Goal: Check status: Check status

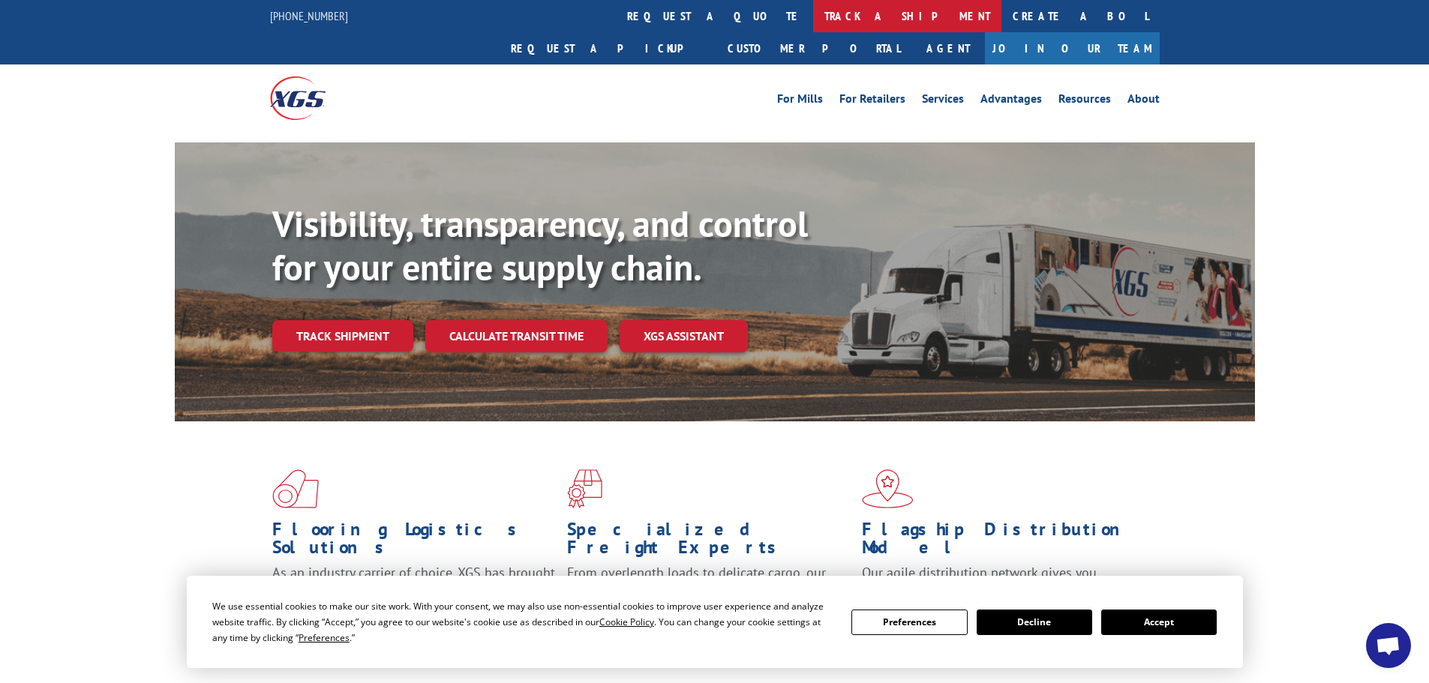
click at [813, 20] on link "track a shipment" at bounding box center [907, 16] width 188 height 32
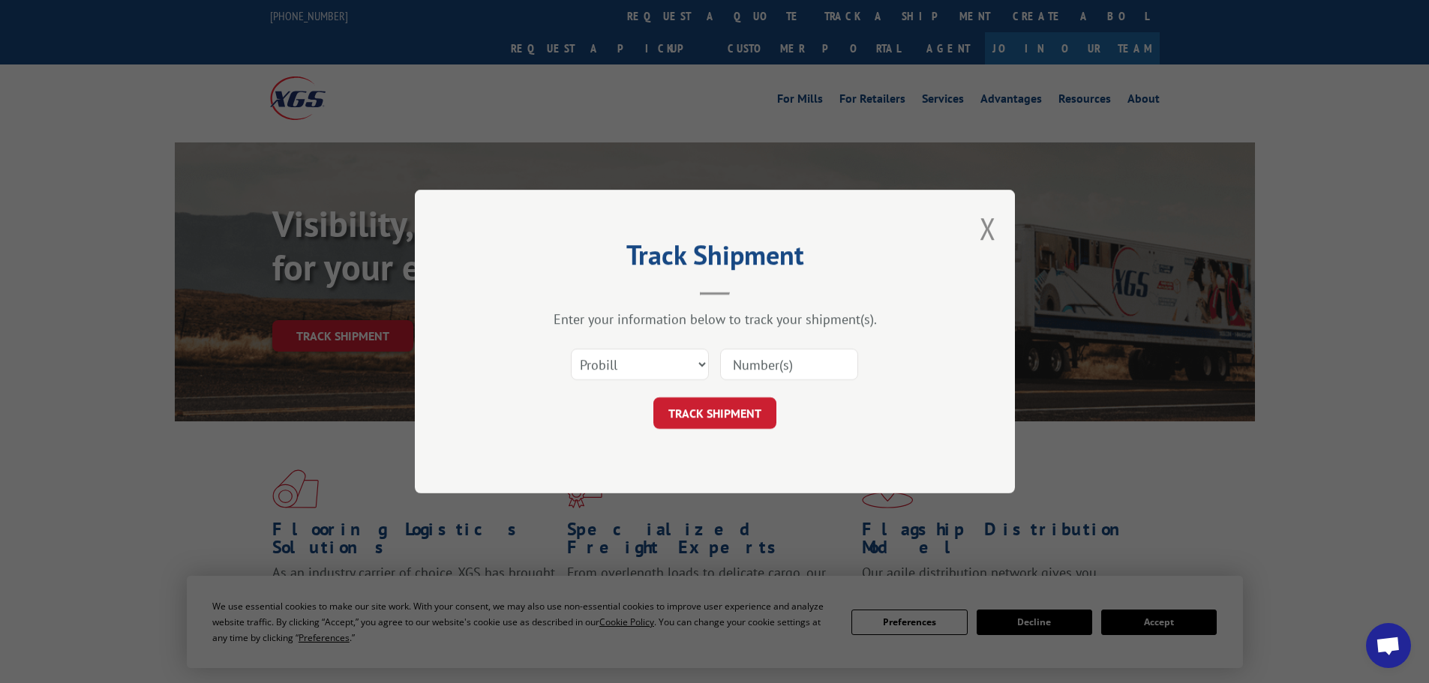
click at [775, 363] on input at bounding box center [789, 365] width 138 height 32
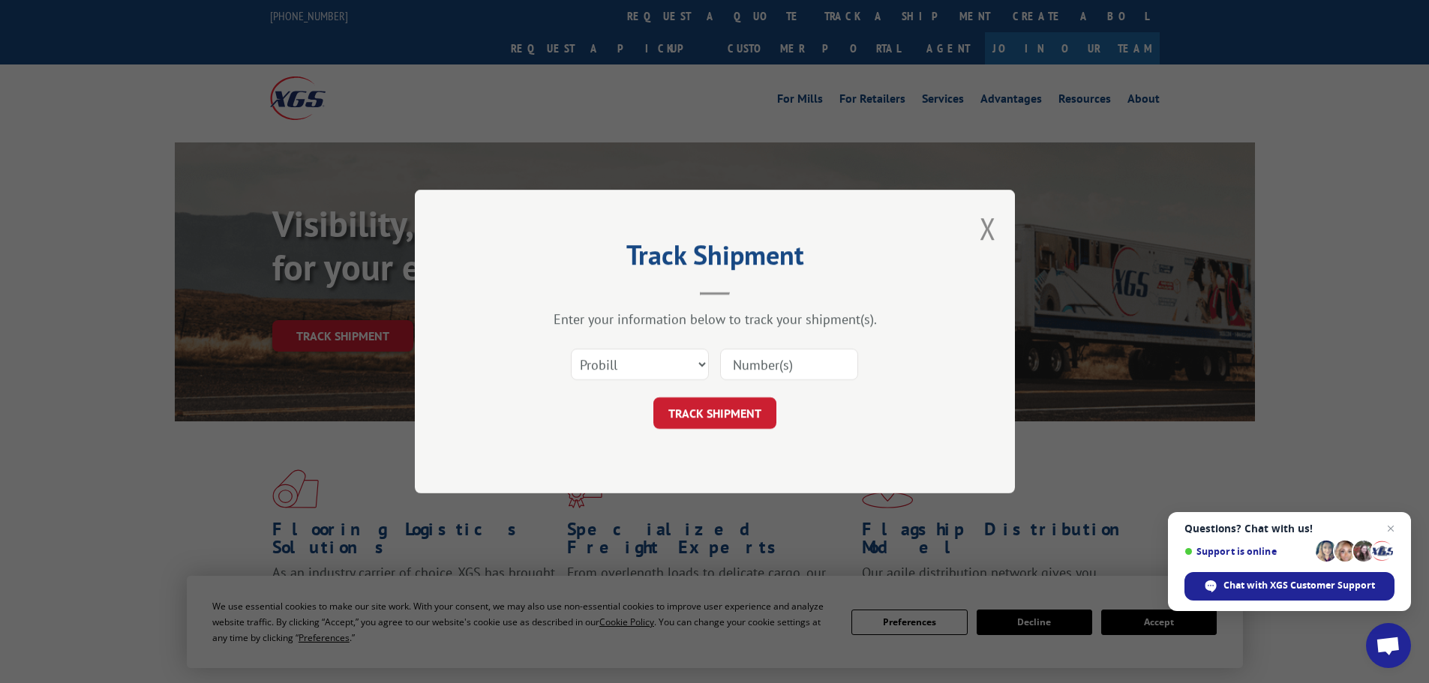
paste input "5620383"
type input "5620383"
click at [642, 365] on select "Select category... Probill BOL PO" at bounding box center [640, 365] width 138 height 32
select select "bol"
click at [571, 349] on select "Select category... Probill BOL PO" at bounding box center [640, 365] width 138 height 32
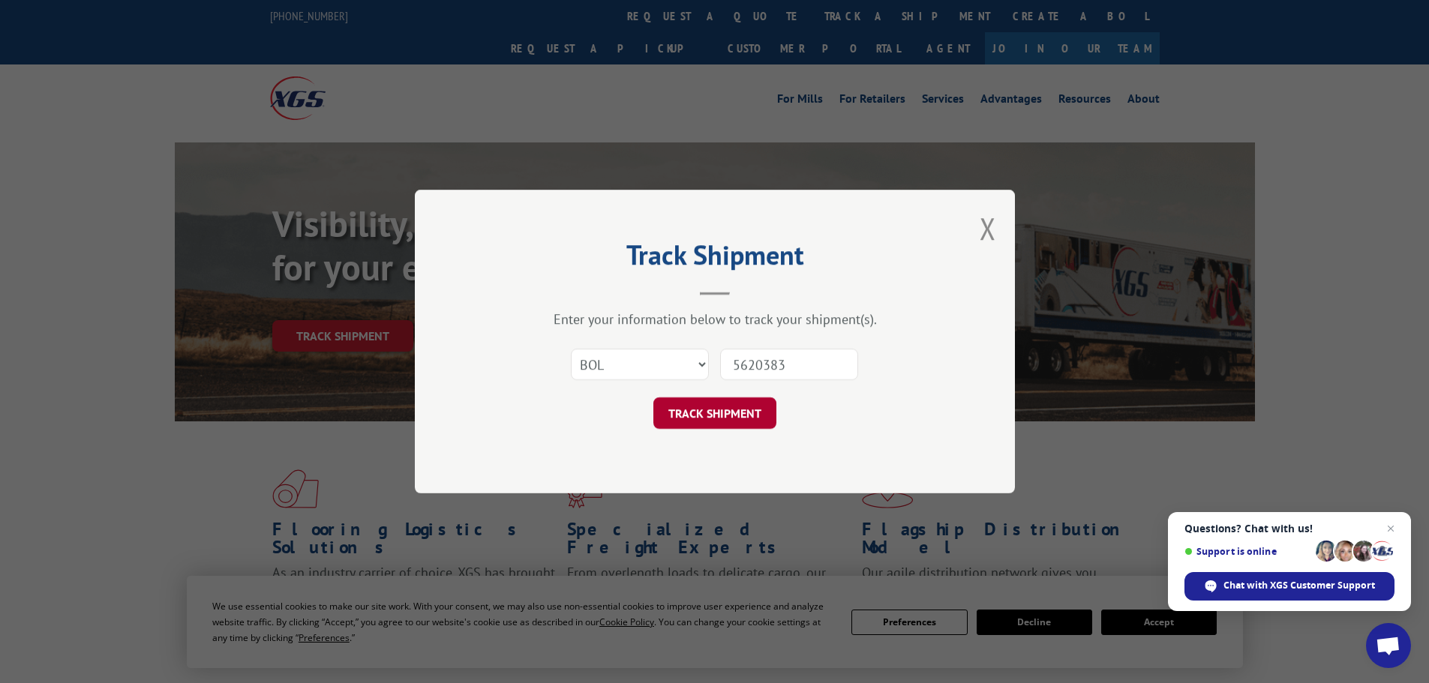
click at [701, 414] on button "TRACK SHIPMENT" at bounding box center [714, 414] width 123 height 32
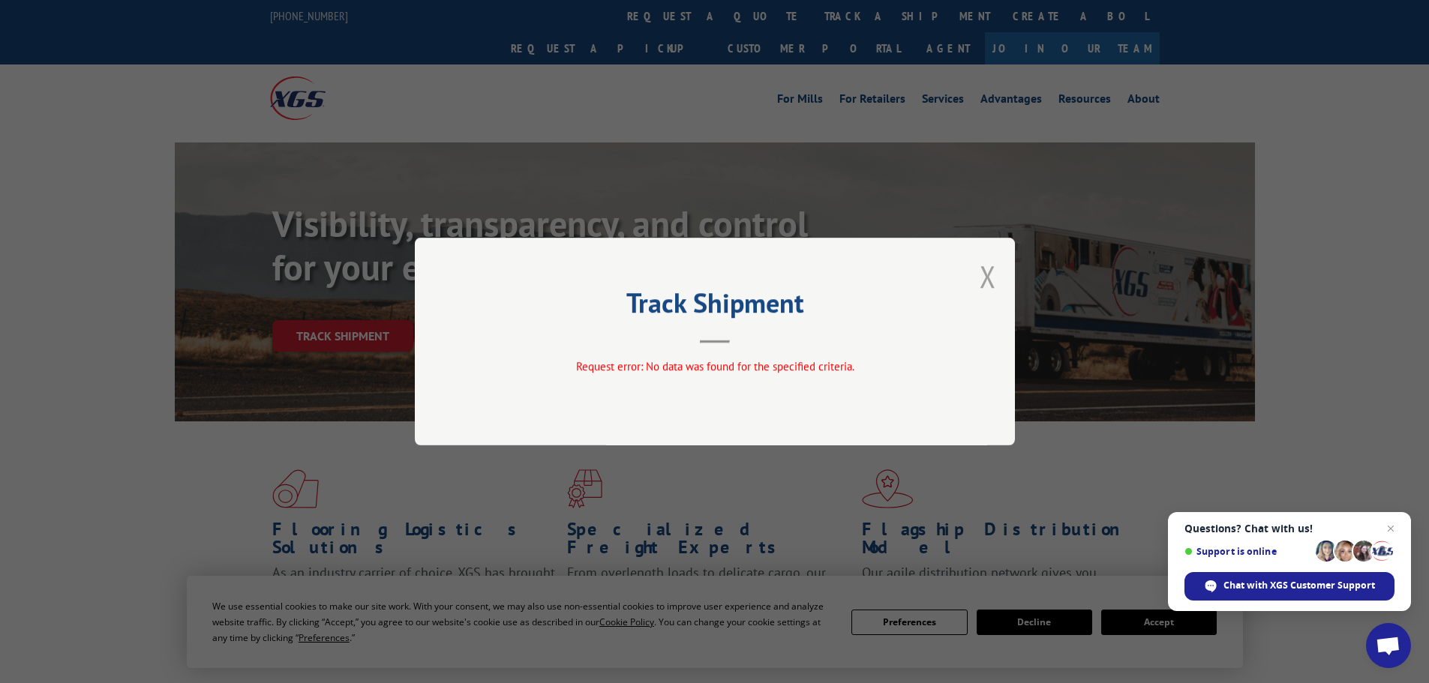
click at [993, 275] on button "Close modal" at bounding box center [988, 277] width 17 height 40
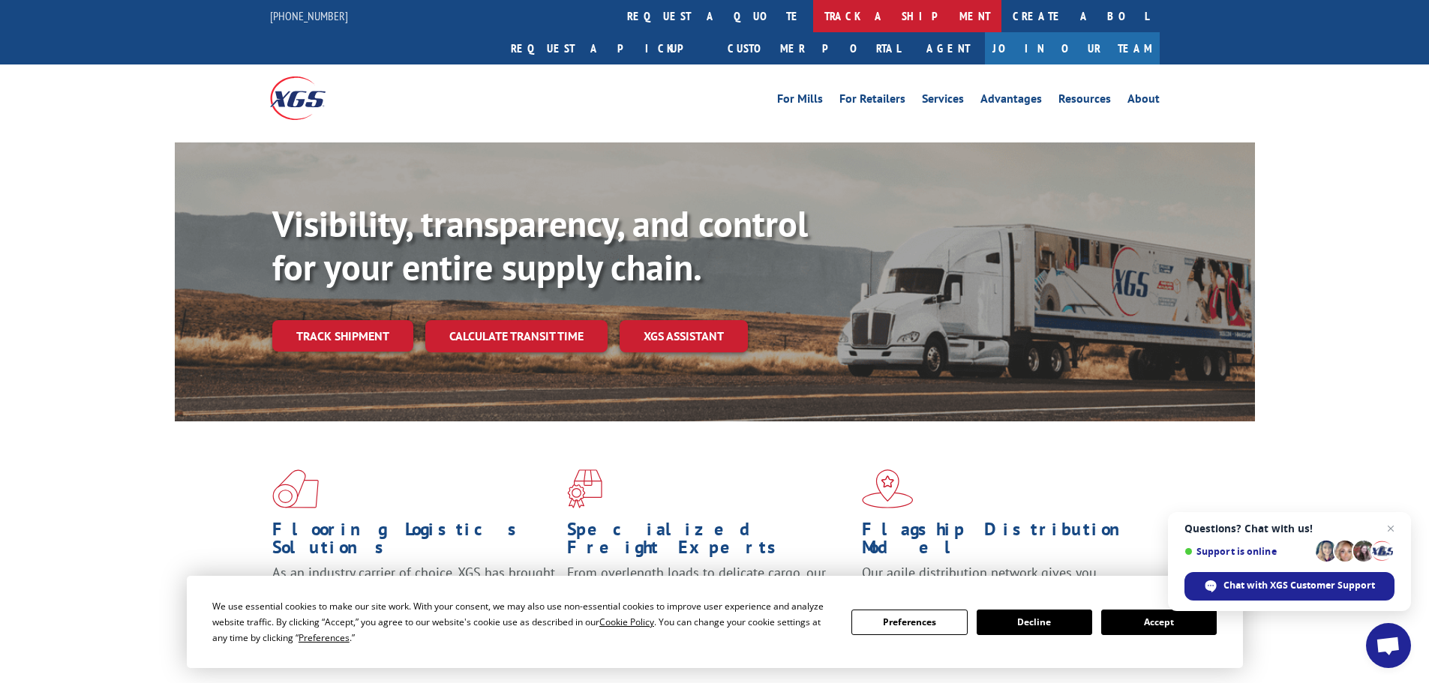
click at [813, 6] on link "track a shipment" at bounding box center [907, 16] width 188 height 32
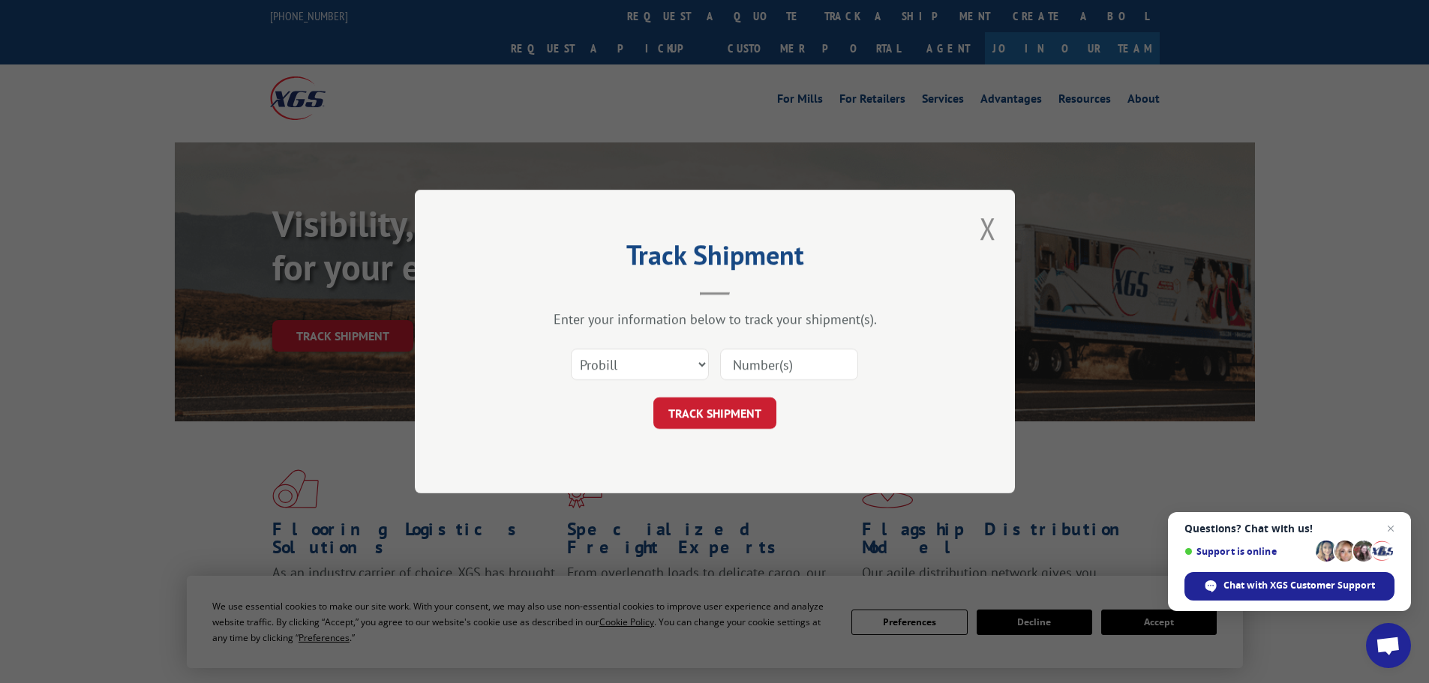
click at [775, 377] on input at bounding box center [789, 365] width 138 height 32
paste input "5620383"
type input "5620383"
click at [647, 371] on select "Select category... Probill BOL PO" at bounding box center [640, 365] width 138 height 32
select select "bol"
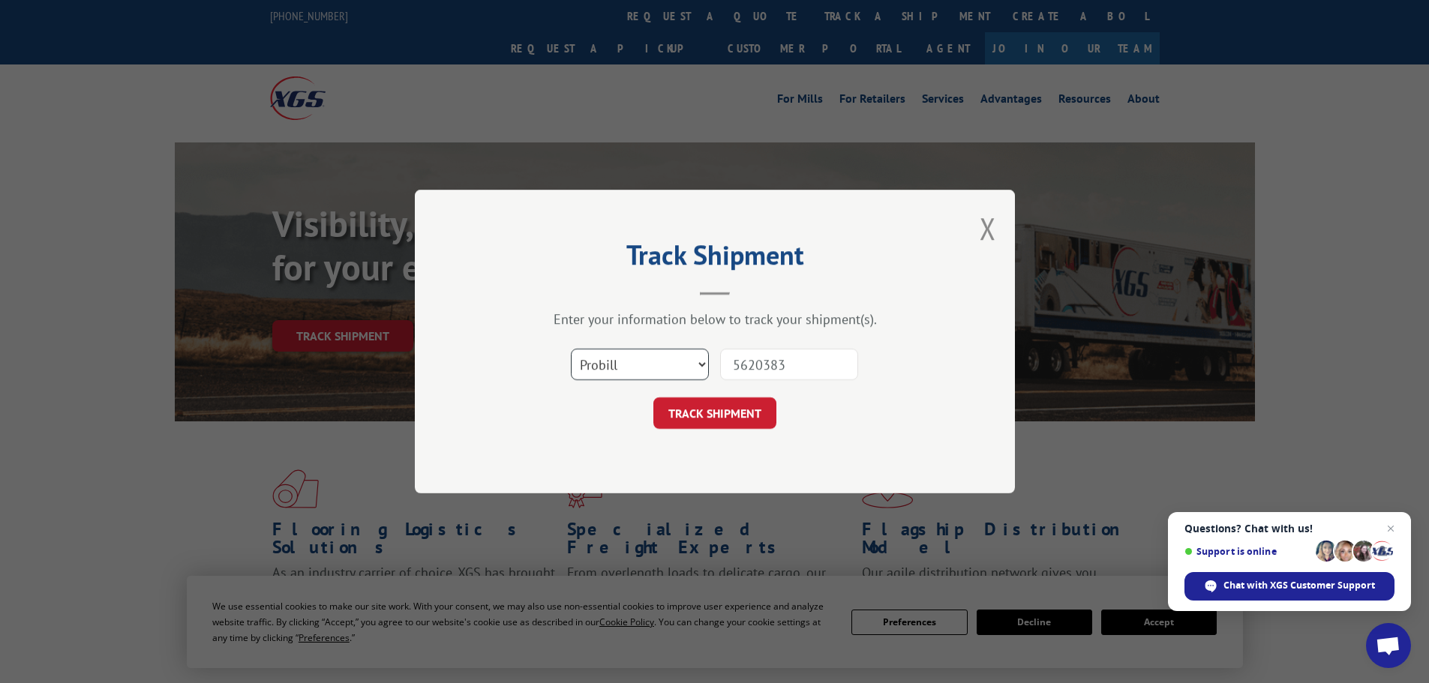
click at [571, 349] on select "Select category... Probill BOL PO" at bounding box center [640, 365] width 138 height 32
click at [725, 413] on button "TRACK SHIPMENT" at bounding box center [714, 414] width 123 height 32
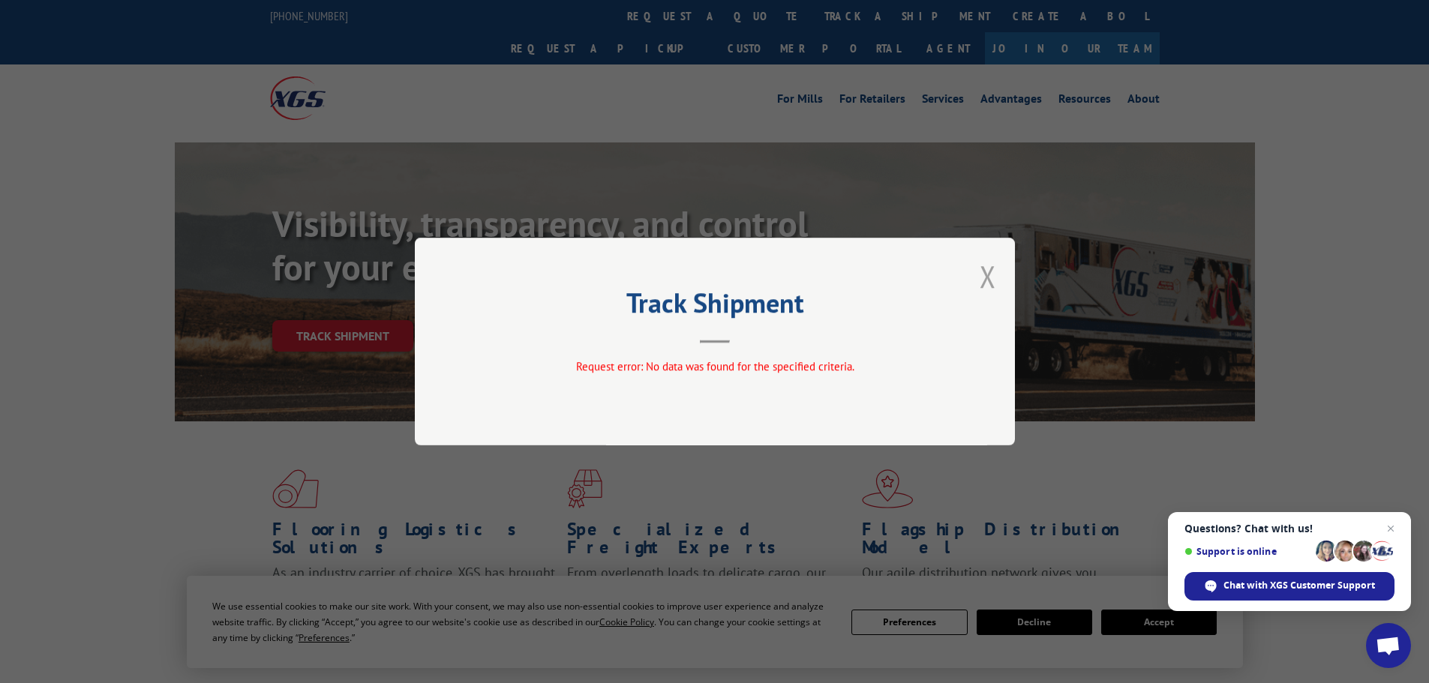
click at [987, 265] on button "Close modal" at bounding box center [988, 277] width 17 height 40
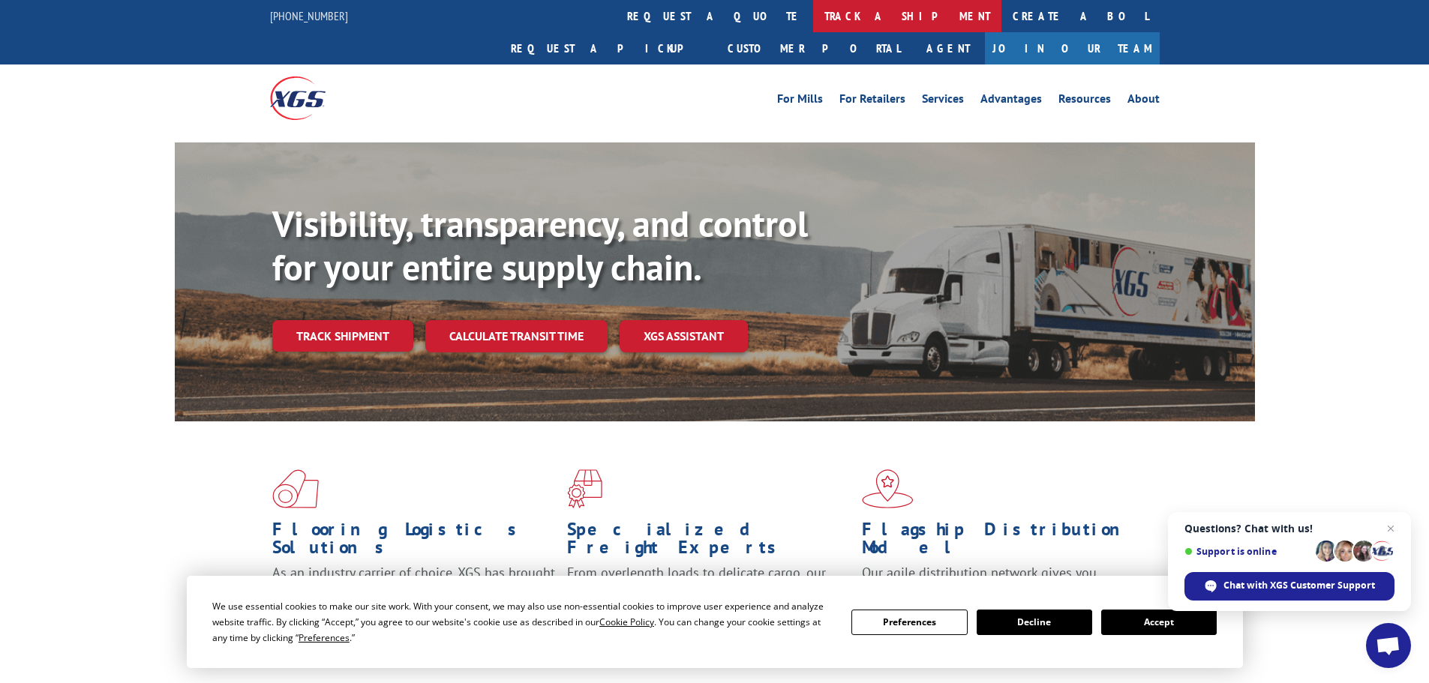
click at [813, 18] on link "track a shipment" at bounding box center [907, 16] width 188 height 32
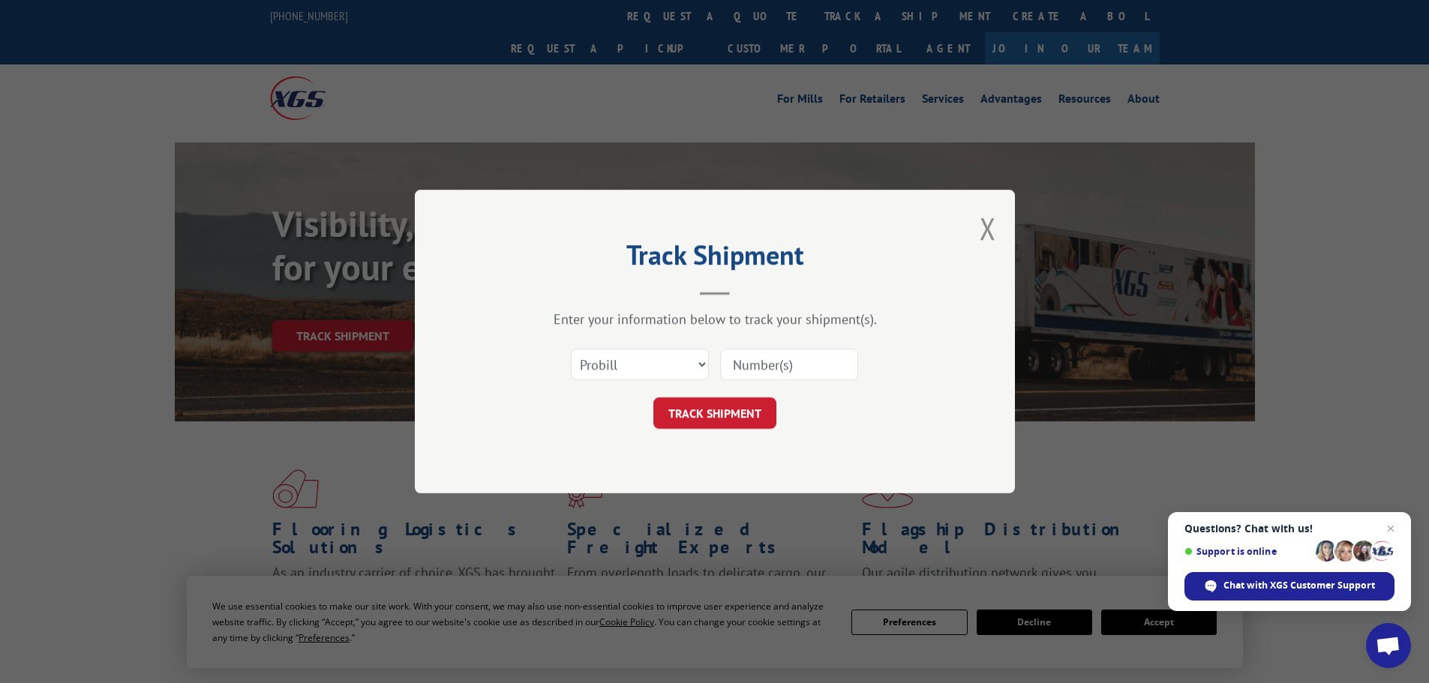
click at [762, 365] on input at bounding box center [789, 365] width 138 height 32
paste input "5620383"
type input "5620383"
click at [647, 363] on select "Select category... Probill BOL PO" at bounding box center [640, 365] width 138 height 32
select select "bol"
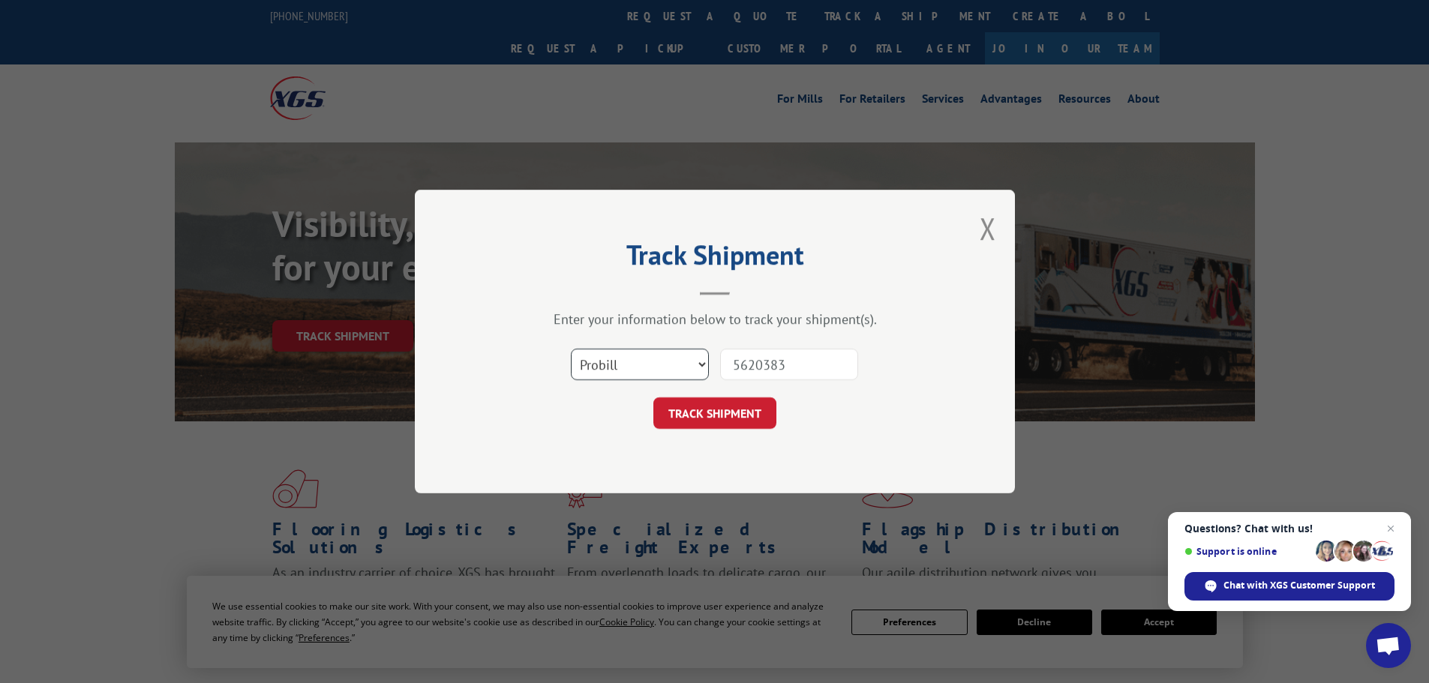
click at [571, 349] on select "Select category... Probill BOL PO" at bounding box center [640, 365] width 138 height 32
click at [688, 426] on button "TRACK SHIPMENT" at bounding box center [714, 414] width 123 height 32
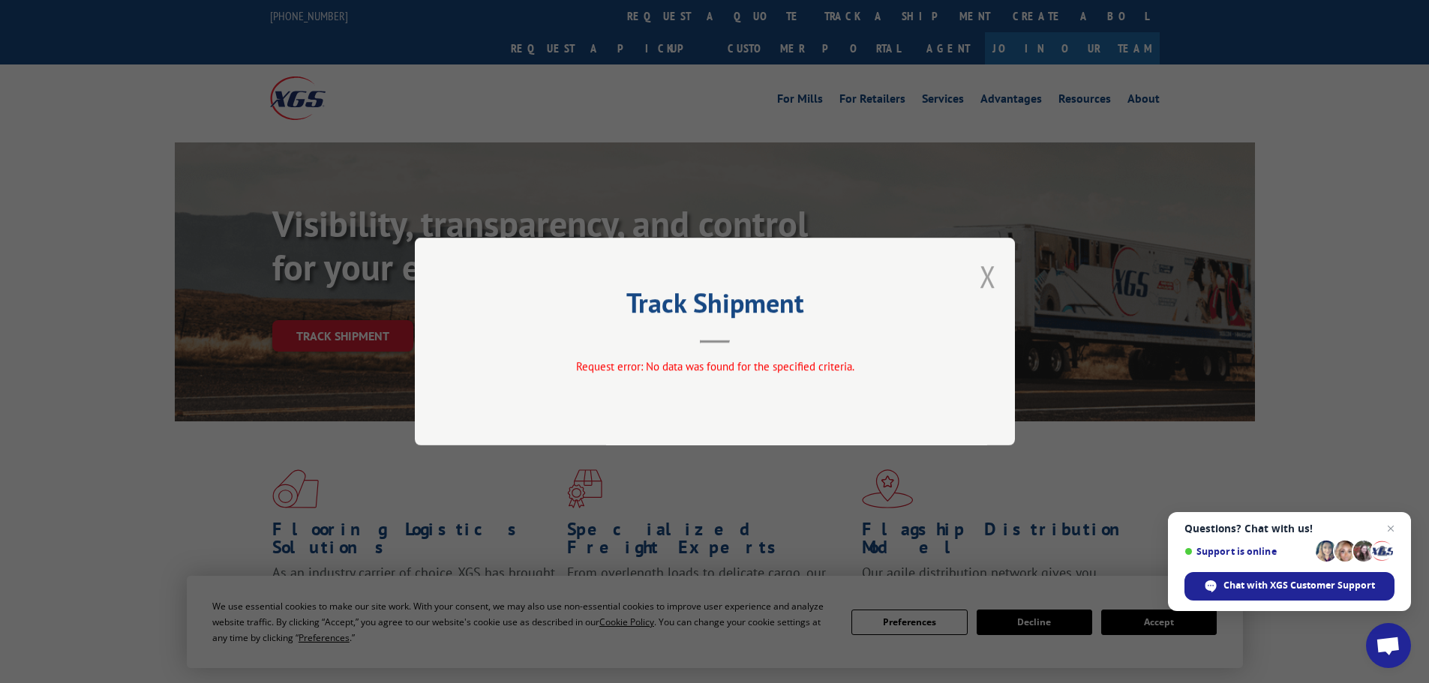
click at [993, 266] on button "Close modal" at bounding box center [988, 277] width 17 height 40
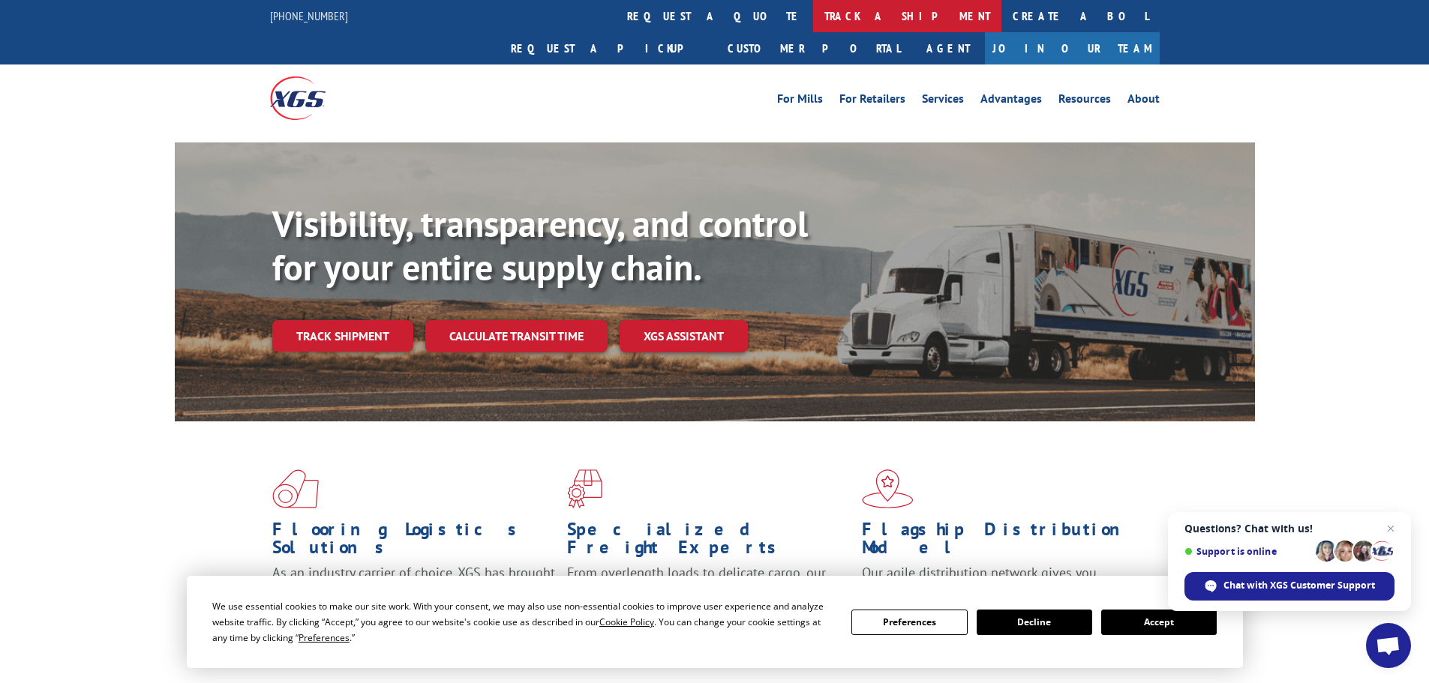
click at [813, 17] on link "track a shipment" at bounding box center [907, 16] width 188 height 32
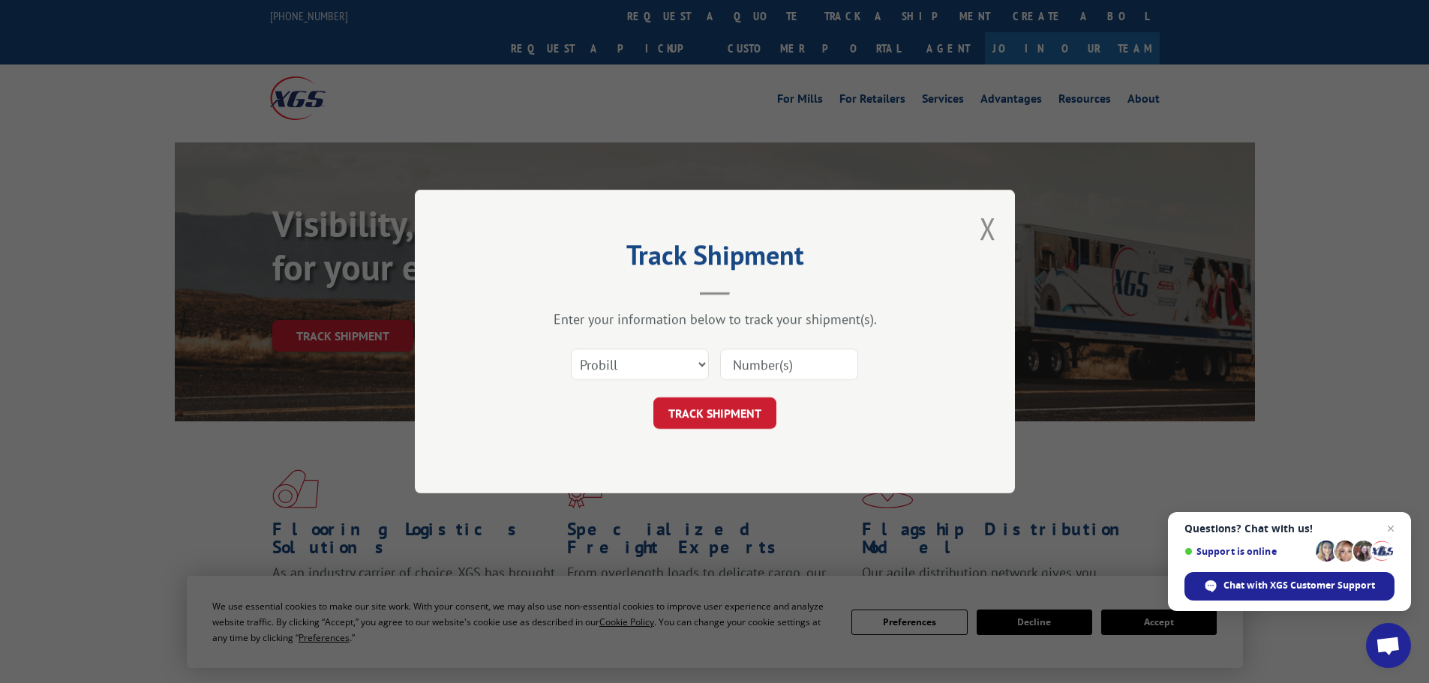
click at [774, 362] on input at bounding box center [789, 365] width 138 height 32
paste input "5620383"
type input "5620383"
click at [646, 360] on select "Select category... Probill BOL PO" at bounding box center [640, 365] width 138 height 32
select select "bol"
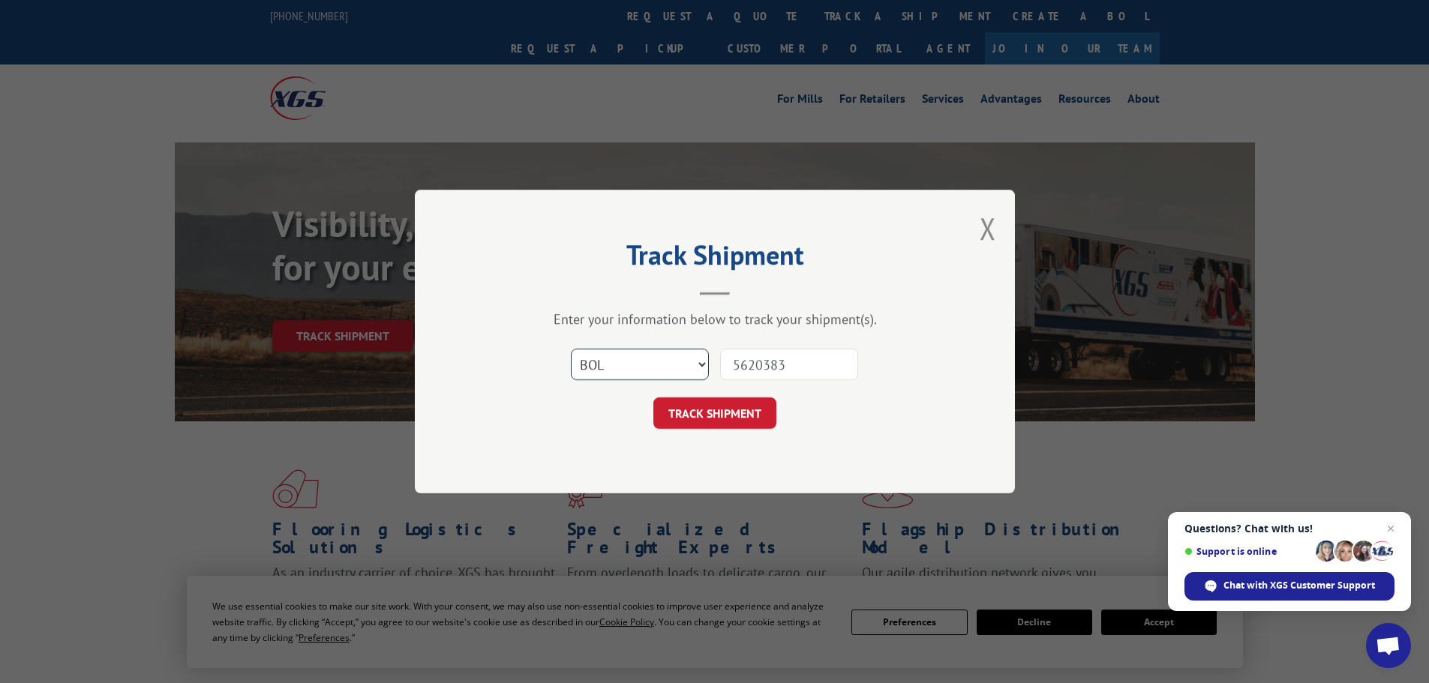
click at [571, 349] on select "Select category... Probill BOL PO" at bounding box center [640, 365] width 138 height 32
click at [692, 416] on button "TRACK SHIPMENT" at bounding box center [714, 414] width 123 height 32
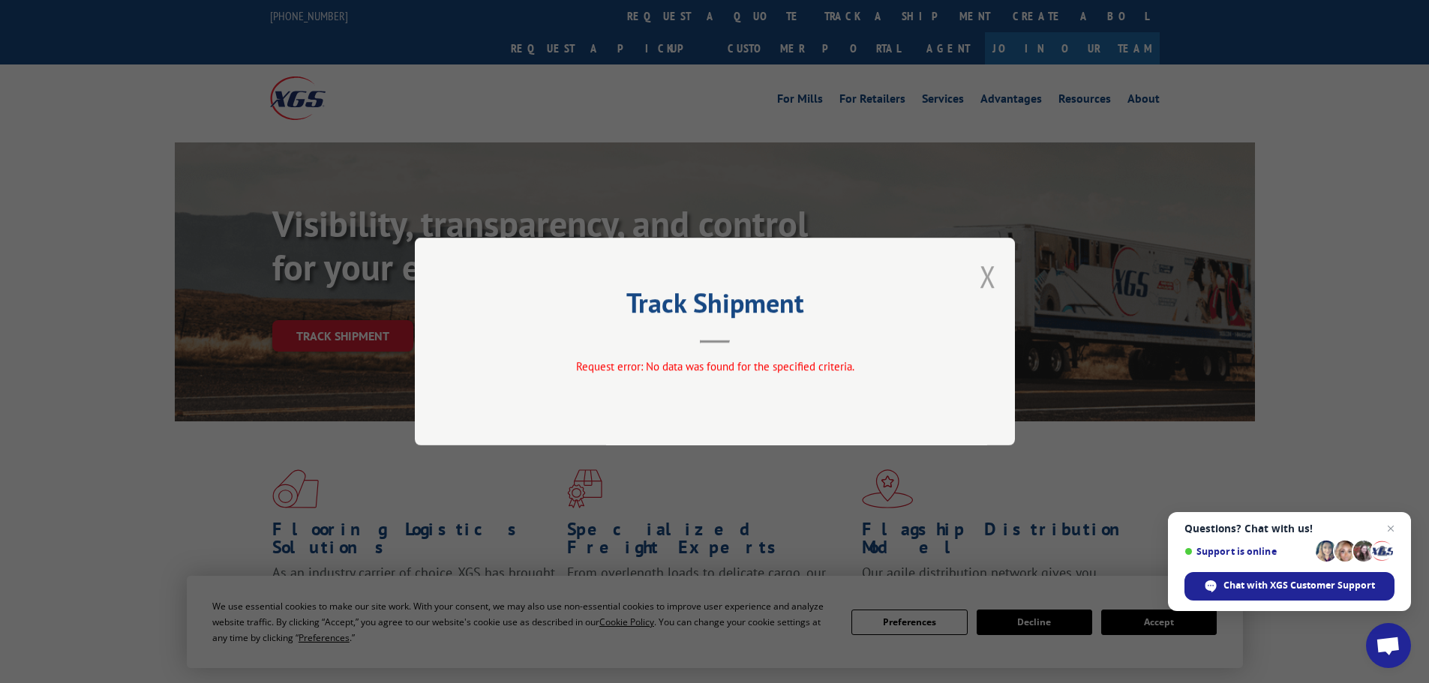
click at [992, 275] on button "Close modal" at bounding box center [988, 277] width 17 height 40
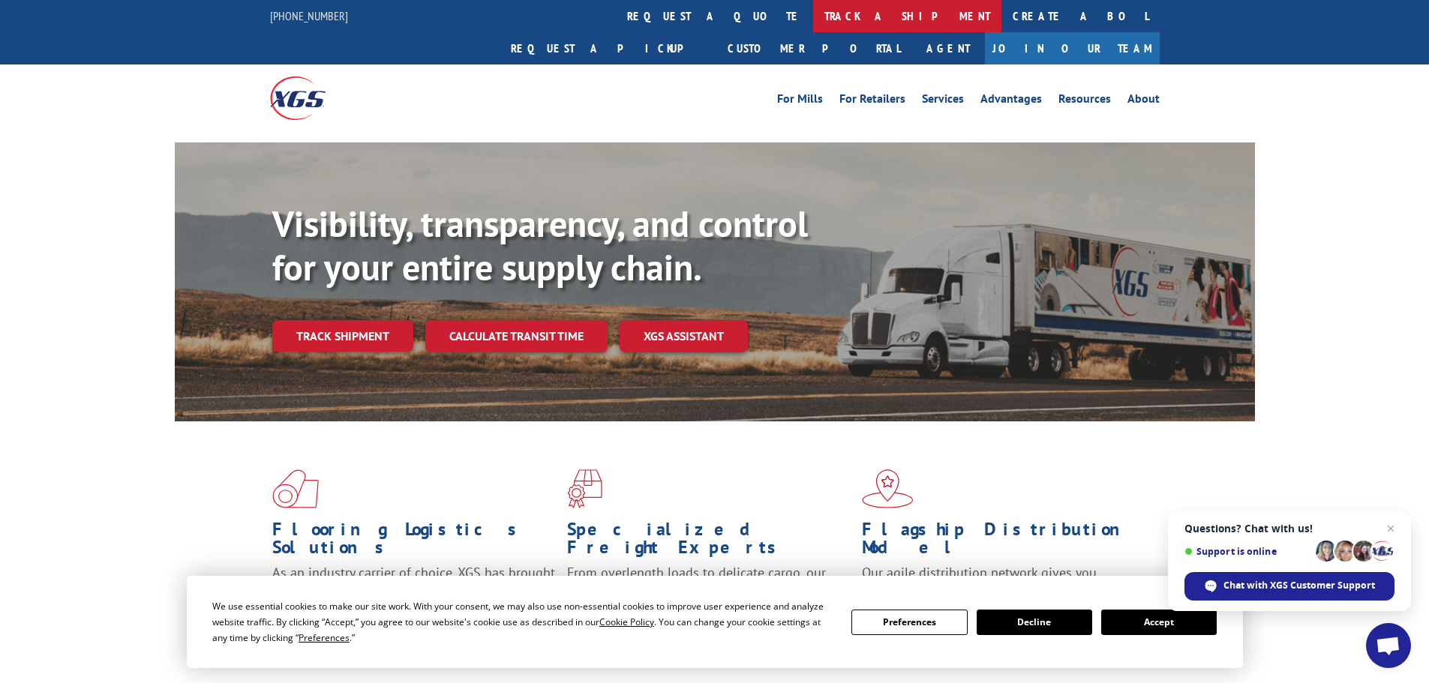
click at [813, 24] on link "track a shipment" at bounding box center [907, 16] width 188 height 32
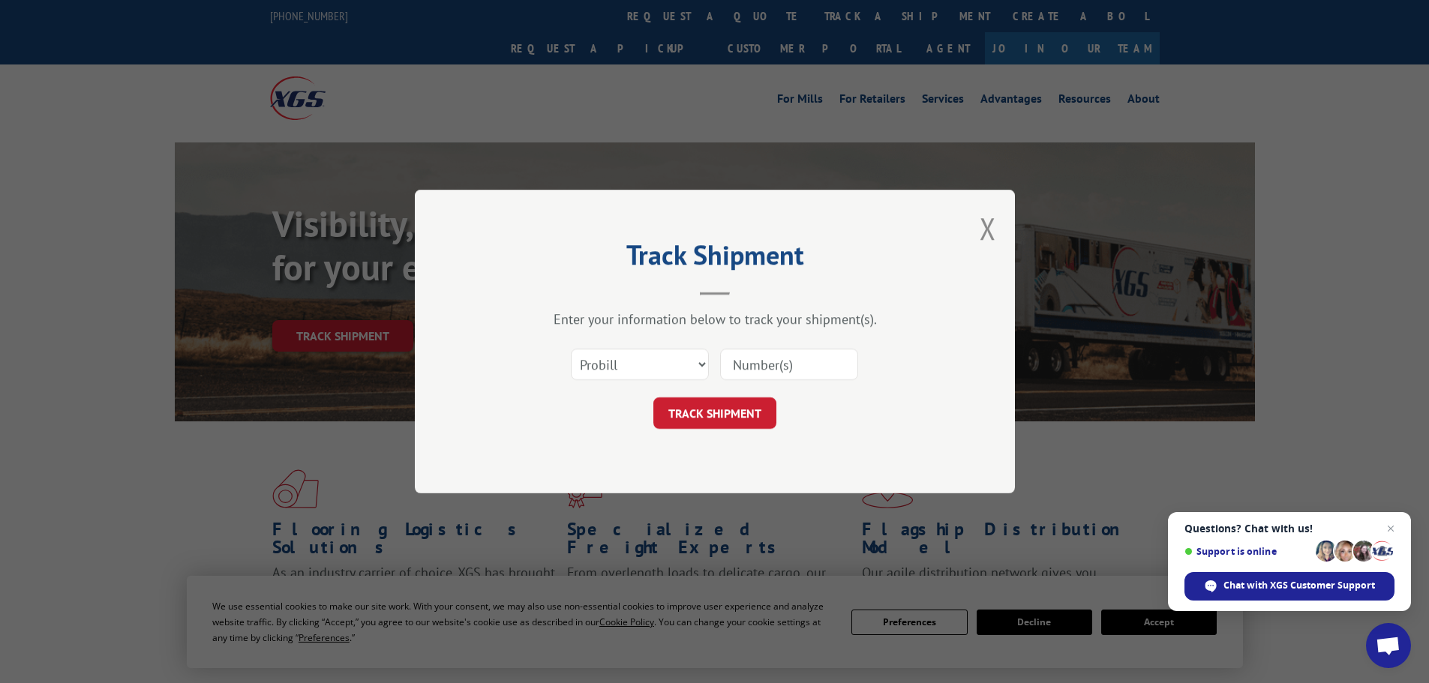
click at [764, 362] on input at bounding box center [789, 365] width 138 height 32
paste input "5620383"
type input "5620383"
click at [643, 370] on select "Select category... Probill BOL PO" at bounding box center [640, 365] width 138 height 32
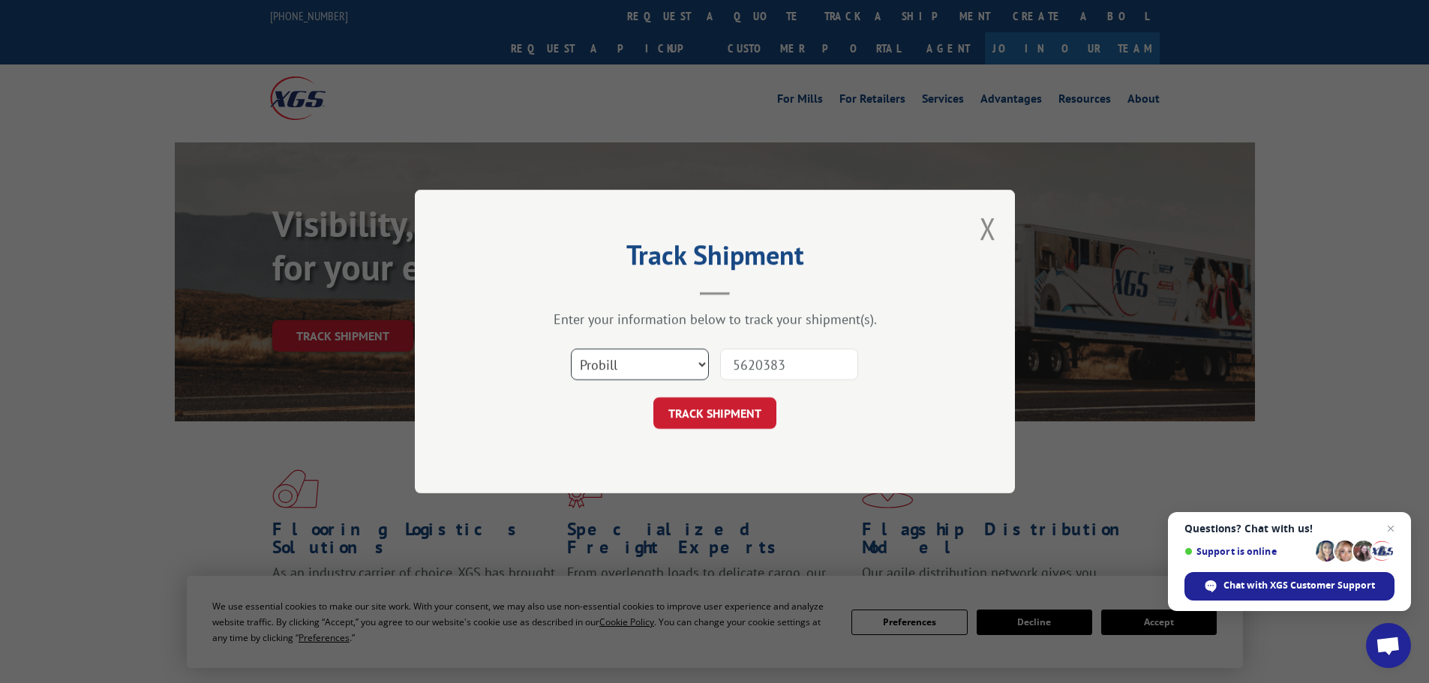
select select "bol"
click at [571, 349] on select "Select category... Probill BOL PO" at bounding box center [640, 365] width 138 height 32
click at [701, 415] on button "TRACK SHIPMENT" at bounding box center [714, 414] width 123 height 32
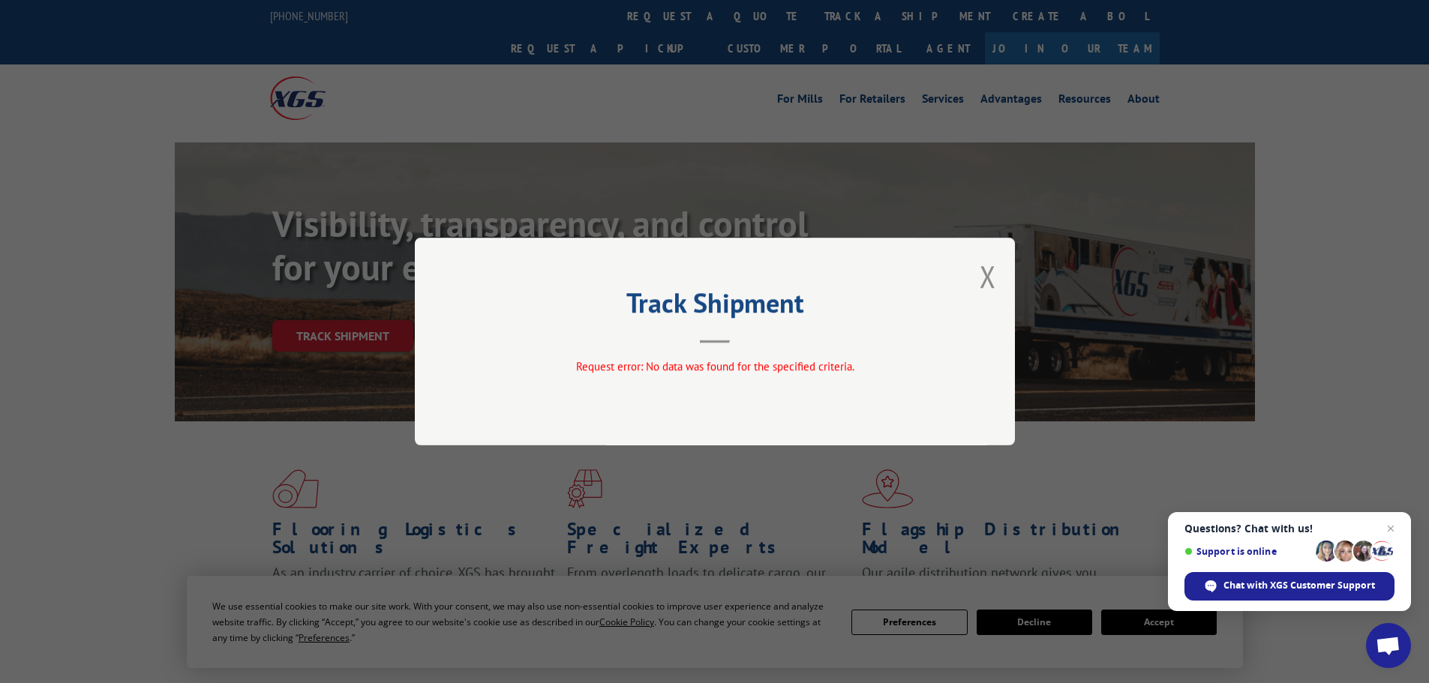
drag, startPoint x: 990, startPoint y: 271, endPoint x: 1004, endPoint y: 268, distance: 13.8
click at [990, 273] on button "Close modal" at bounding box center [988, 277] width 17 height 40
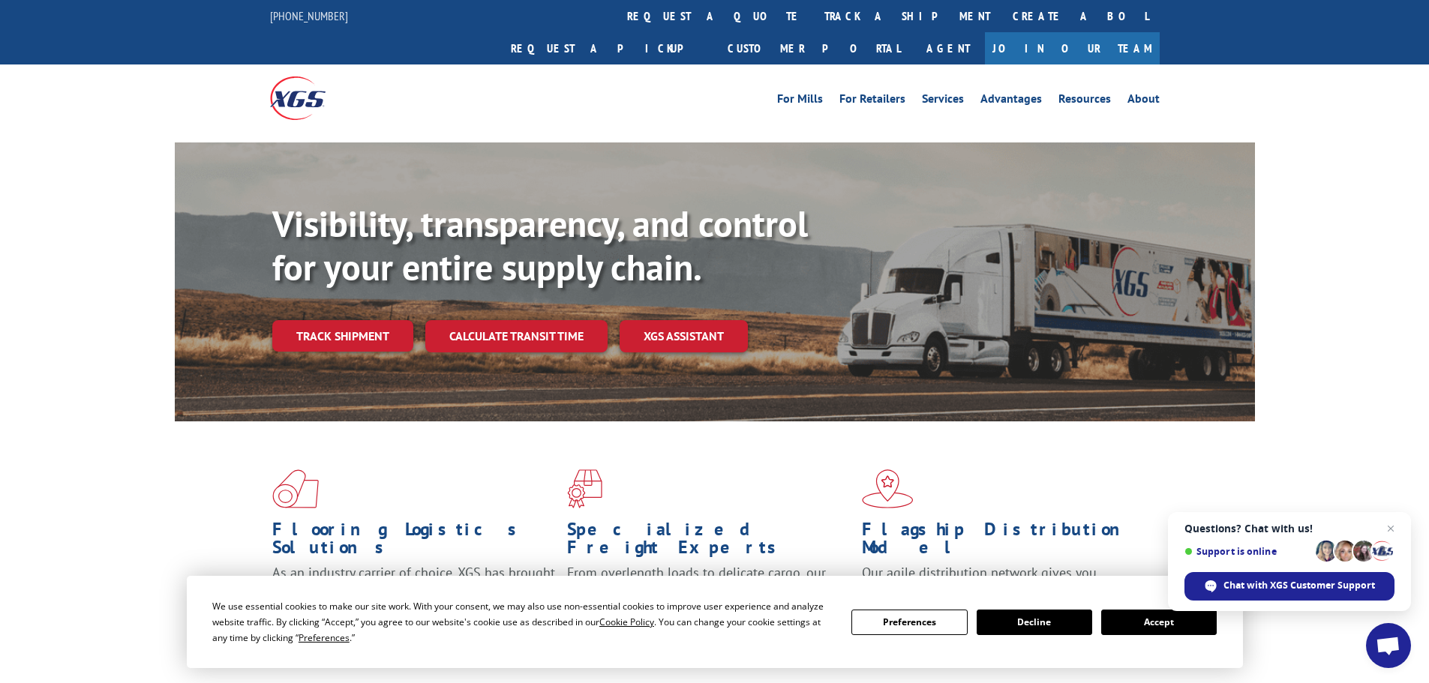
drag, startPoint x: 1043, startPoint y: 618, endPoint x: 1074, endPoint y: 623, distance: 31.1
click at [1050, 618] on button "Decline" at bounding box center [1035, 623] width 116 height 26
